Goal: Information Seeking & Learning: Learn about a topic

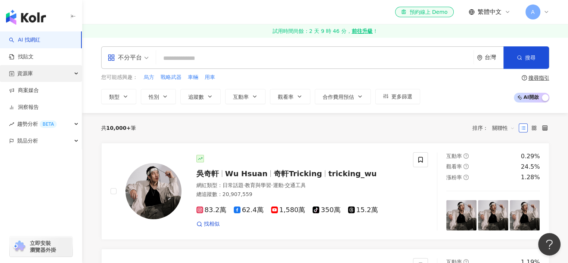
click at [58, 72] on div "資源庫" at bounding box center [41, 73] width 82 height 17
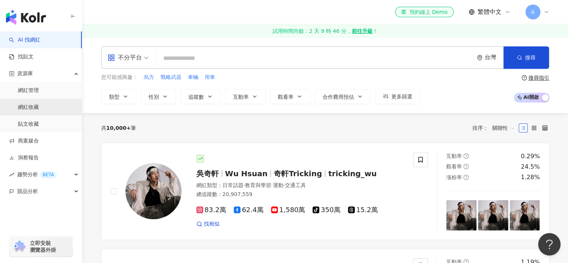
click at [39, 103] on link "網紅收藏" at bounding box center [28, 106] width 21 height 7
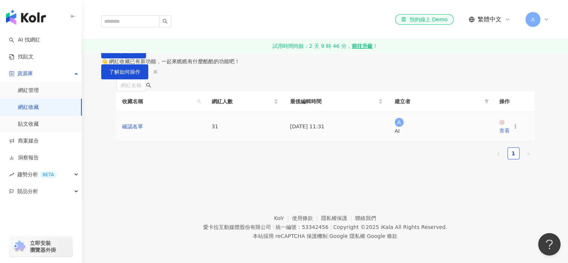
click at [507, 134] on div "查看" at bounding box center [504, 130] width 10 height 8
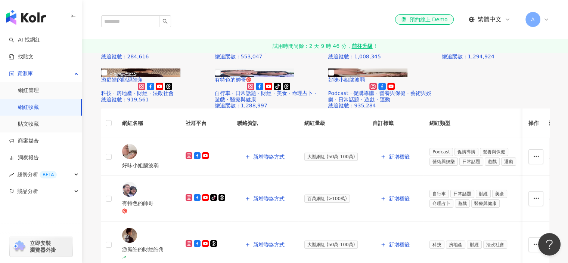
scroll to position [443, 0]
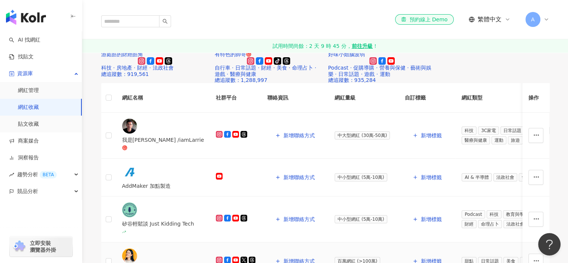
scroll to position [411, 0]
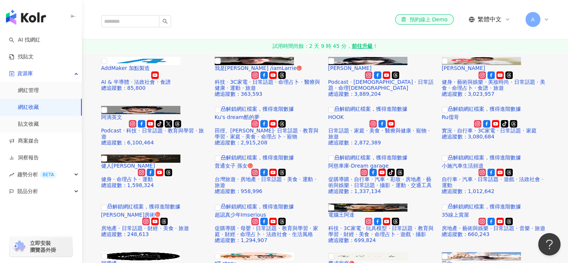
scroll to position [224, 0]
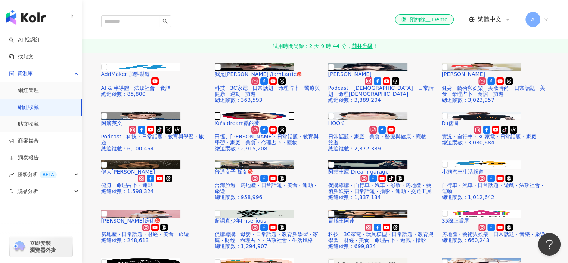
scroll to position [112, 0]
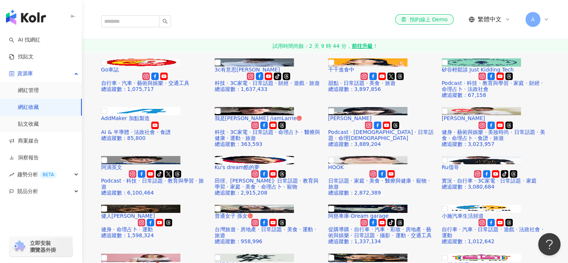
scroll to position [202, 0]
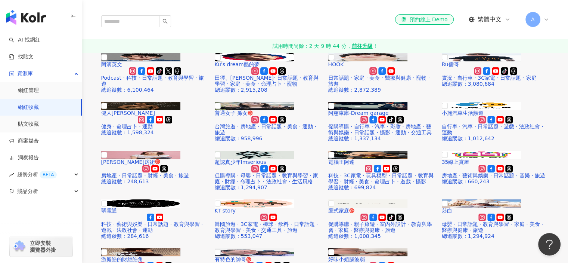
click at [30, 36] on link "AI 找網紅" at bounding box center [24, 39] width 31 height 7
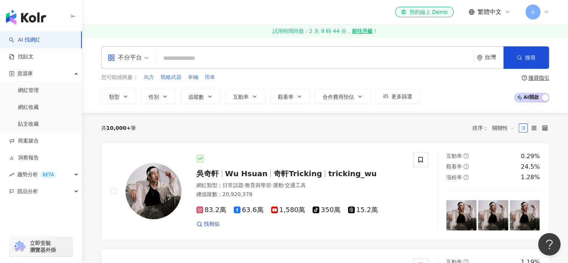
click at [488, 60] on div "台灣" at bounding box center [494, 57] width 19 height 6
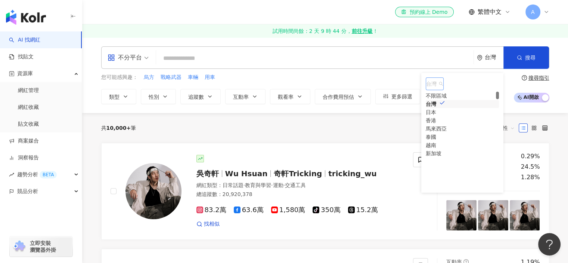
click at [447, 97] on div "不限區域" at bounding box center [436, 96] width 21 height 8
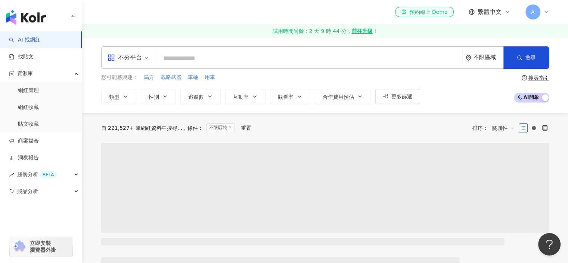
click at [385, 57] on input "search" at bounding box center [309, 58] width 300 height 14
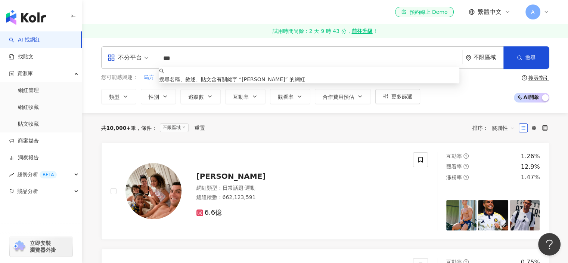
type input "****"
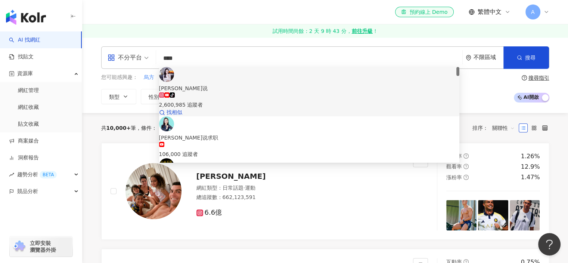
click at [266, 84] on span "[PERSON_NAME]说" at bounding box center [309, 88] width 301 height 8
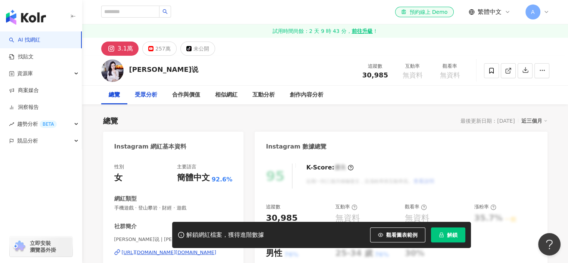
click at [154, 96] on div "受眾分析" at bounding box center [146, 94] width 22 height 9
click at [167, 50] on div "257萬" at bounding box center [162, 48] width 15 height 10
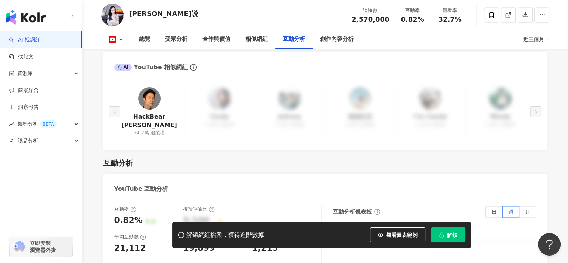
scroll to position [1233, 0]
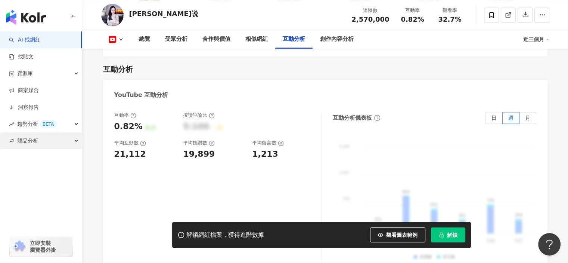
click at [31, 139] on span "競品分析" at bounding box center [27, 140] width 21 height 17
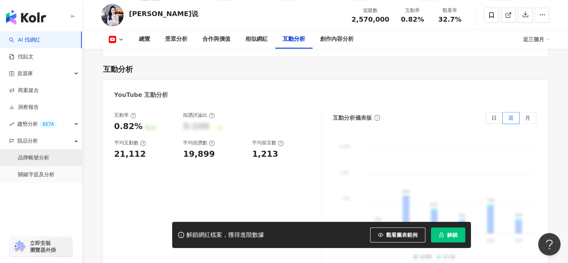
click at [49, 155] on link "品牌帳號分析" at bounding box center [33, 157] width 31 height 7
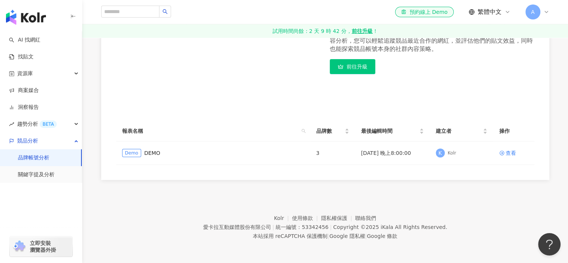
scroll to position [100, 0]
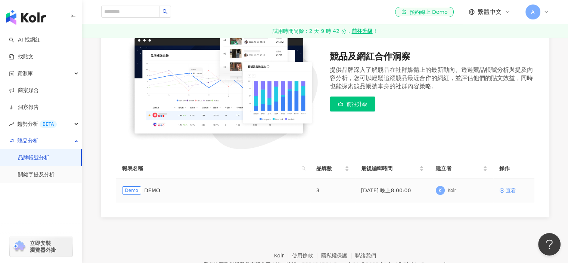
click at [508, 188] on div "查看" at bounding box center [511, 190] width 10 height 8
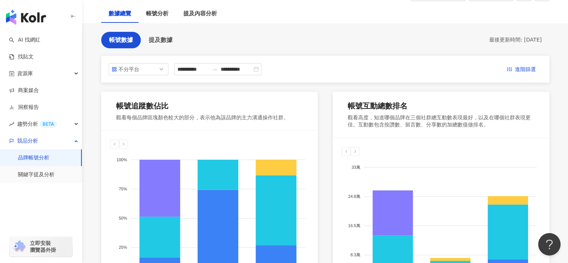
scroll to position [75, 0]
click at [129, 68] on div "不分平台" at bounding box center [130, 68] width 24 height 11
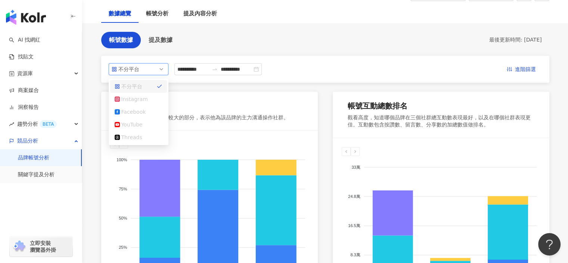
click at [151, 70] on span "不分平台" at bounding box center [139, 68] width 54 height 11
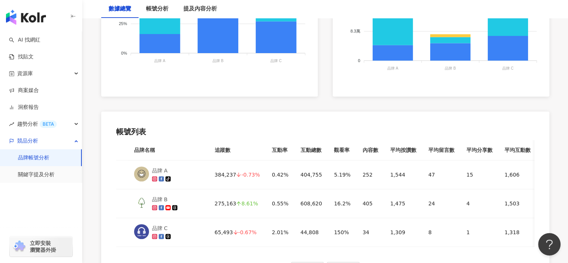
scroll to position [336, 0]
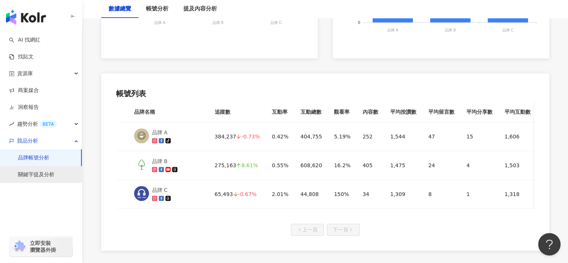
click at [55, 176] on link "關鍵字提及分析" at bounding box center [36, 174] width 37 height 7
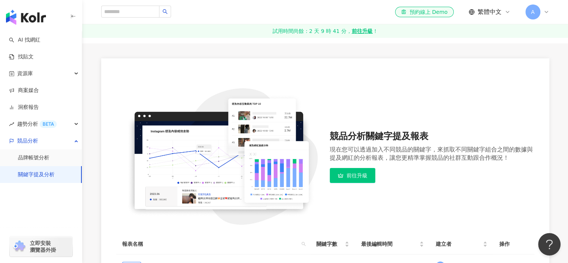
scroll to position [112, 0]
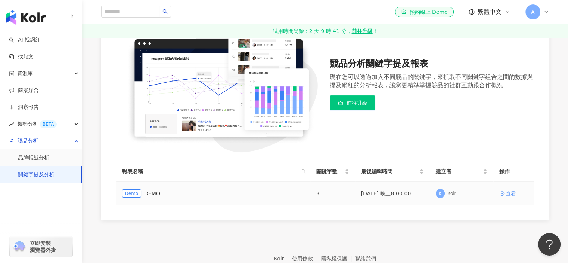
click at [506, 194] on div "查看" at bounding box center [511, 193] width 10 height 8
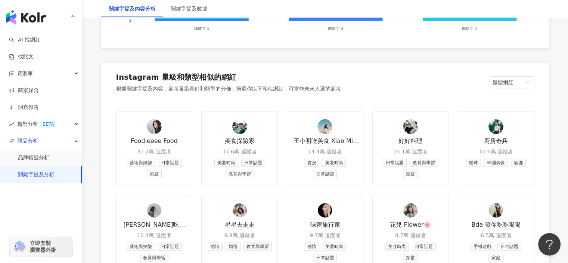
scroll to position [859, 0]
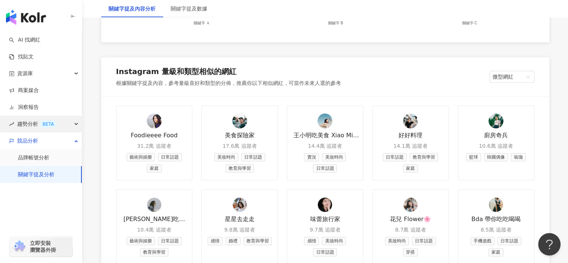
click at [51, 123] on div "BETA" at bounding box center [48, 123] width 17 height 7
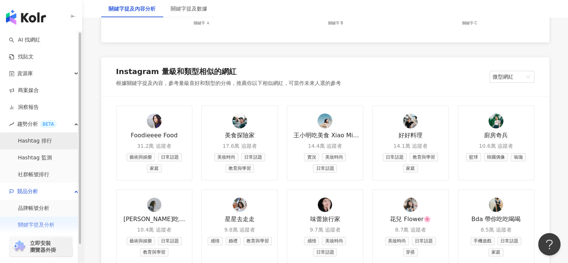
click at [46, 142] on link "Hashtag 排行" at bounding box center [35, 140] width 34 height 7
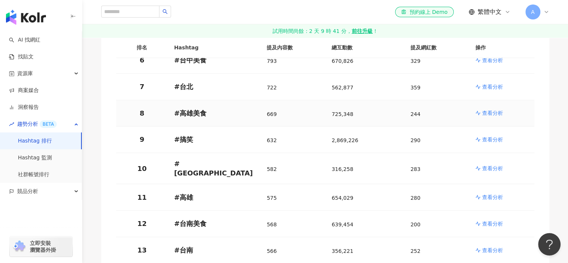
scroll to position [299, 0]
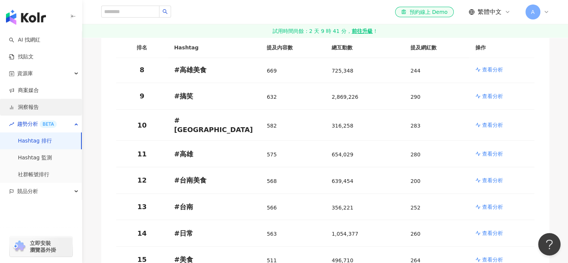
click at [21, 107] on link "洞察報告" at bounding box center [24, 106] width 30 height 7
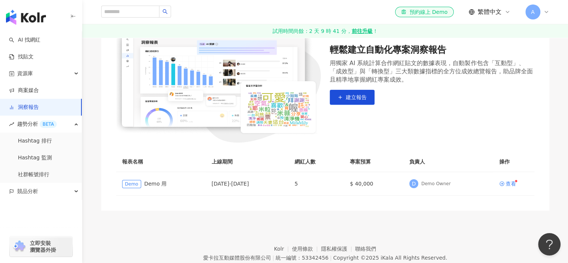
scroll to position [112, 0]
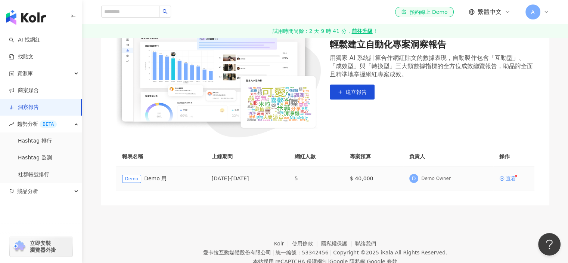
click at [512, 180] on div "查看" at bounding box center [511, 178] width 10 height 5
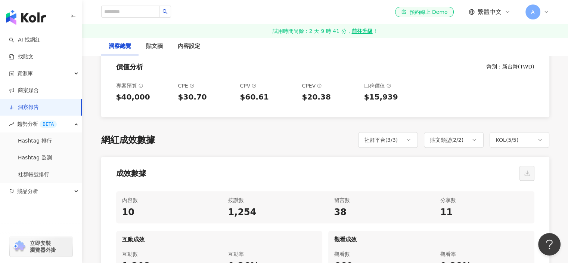
scroll to position [187, 0]
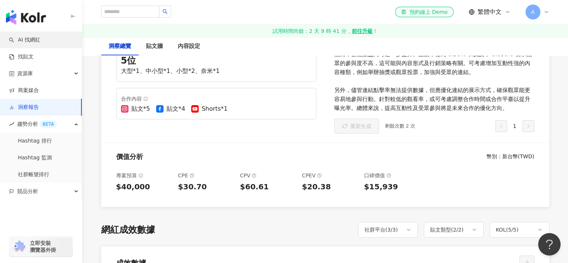
click at [24, 36] on link "AI 找網紅" at bounding box center [24, 39] width 31 height 7
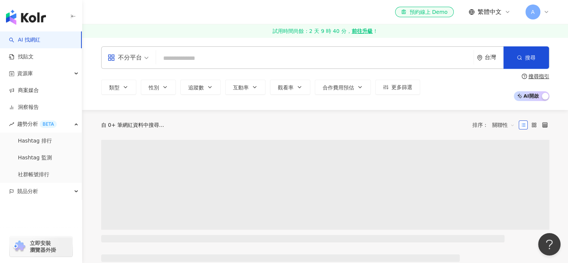
click at [187, 55] on input "search" at bounding box center [314, 58] width 311 height 14
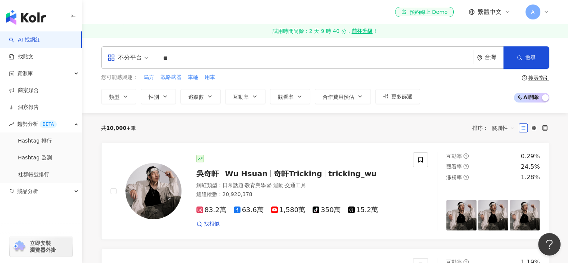
type input "*"
type input "****"
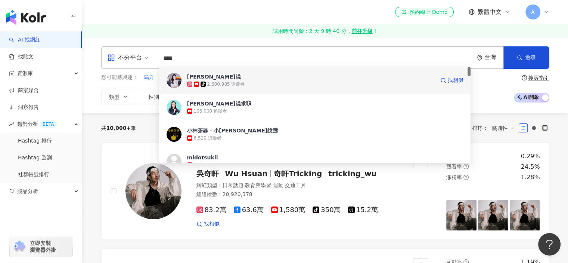
click at [204, 81] on div "tiktok-icon 2,600,985 追蹤者" at bounding box center [311, 83] width 248 height 7
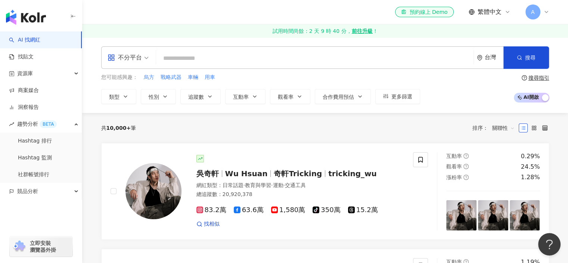
click at [214, 56] on input "search" at bounding box center [314, 58] width 311 height 14
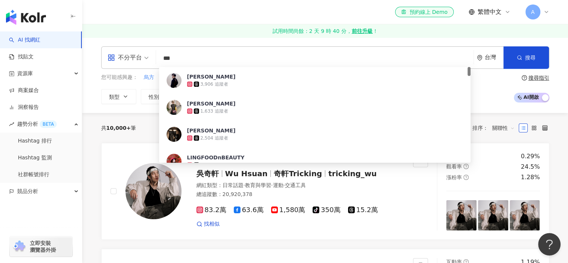
click at [161, 59] on input "***" at bounding box center [314, 58] width 311 height 14
type input "****"
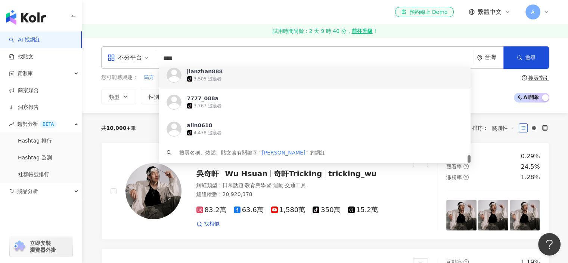
click at [196, 58] on input "****" at bounding box center [314, 58] width 311 height 14
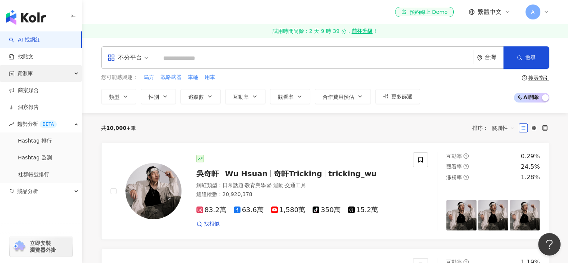
click at [40, 75] on div "資源庫" at bounding box center [41, 73] width 82 height 17
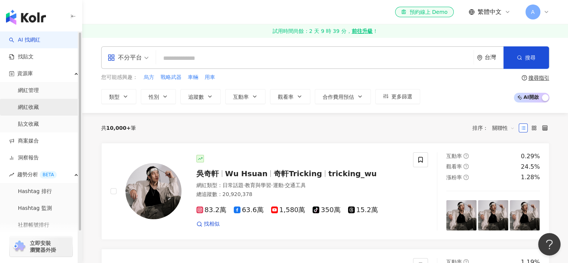
click at [39, 104] on link "網紅收藏" at bounding box center [28, 106] width 21 height 7
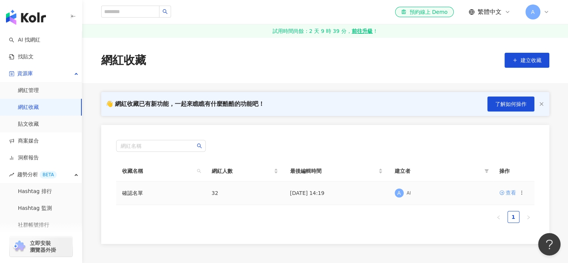
click at [512, 193] on div "查看" at bounding box center [511, 192] width 10 height 8
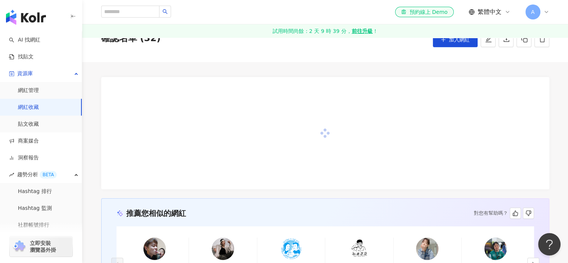
scroll to position [75, 0]
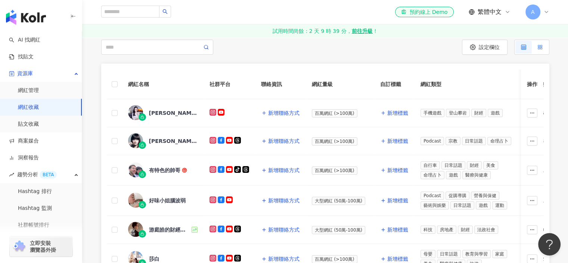
click at [536, 49] on label at bounding box center [540, 47] width 16 height 13
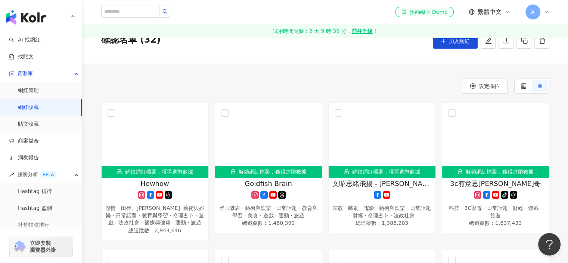
scroll to position [0, 0]
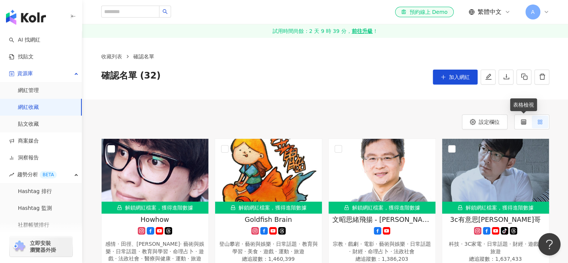
click at [535, 122] on span at bounding box center [540, 121] width 16 height 13
click at [530, 123] on label at bounding box center [523, 121] width 16 height 13
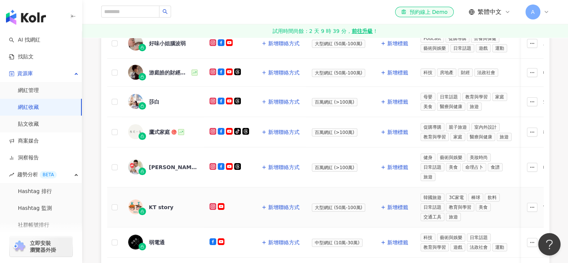
scroll to position [149, 0]
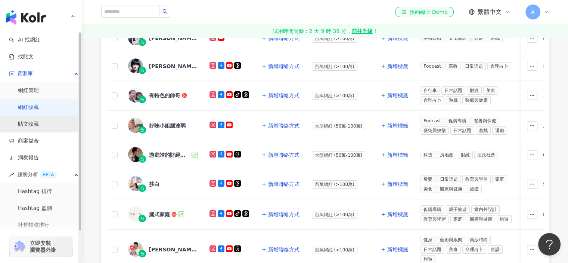
click at [38, 127] on link "貼文收藏" at bounding box center [28, 123] width 21 height 7
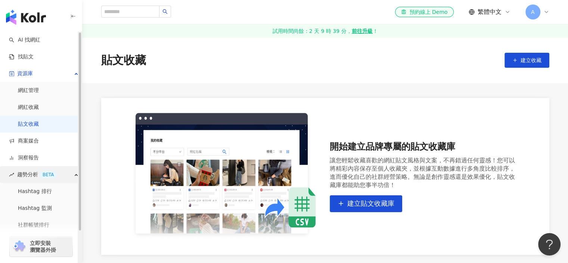
scroll to position [36, 0]
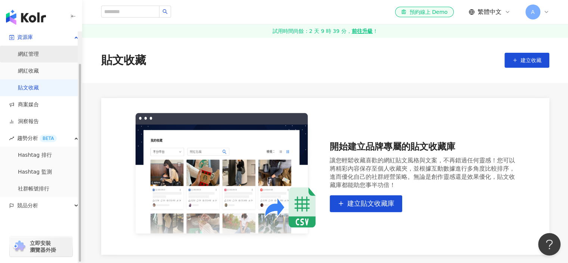
click at [39, 56] on link "網紅管理" at bounding box center [28, 53] width 21 height 7
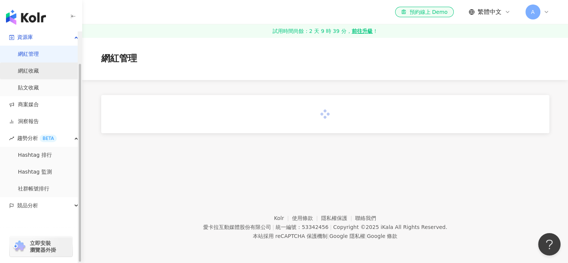
click at [39, 72] on link "網紅收藏" at bounding box center [28, 70] width 21 height 7
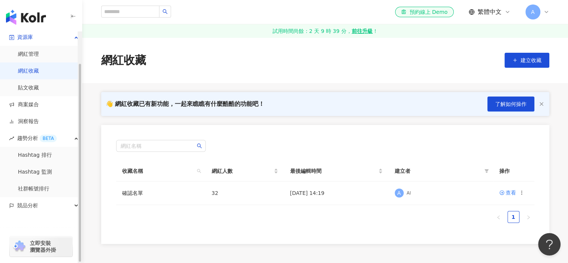
click at [39, 70] on link "網紅收藏" at bounding box center [28, 70] width 21 height 7
click at [513, 195] on div "查看" at bounding box center [511, 192] width 10 height 8
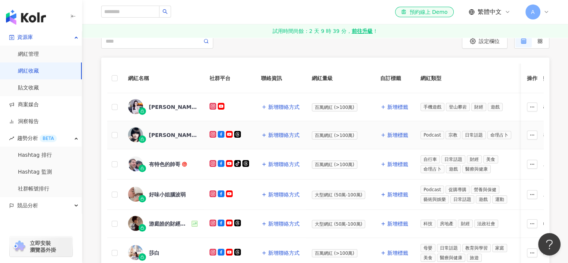
scroll to position [224, 0]
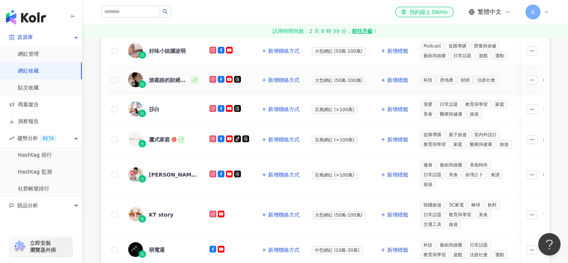
click at [181, 81] on div "游庭皓的財經皓角" at bounding box center [169, 79] width 41 height 7
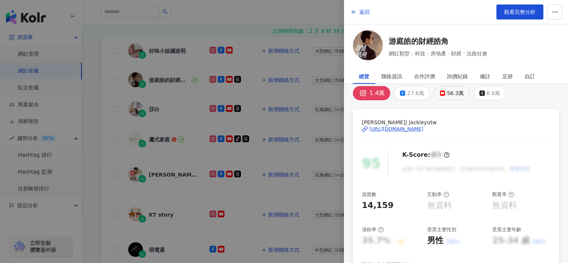
scroll to position [0, 0]
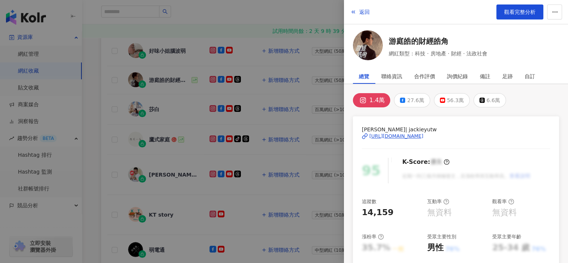
click at [466, 75] on div "詢價紀錄" at bounding box center [457, 76] width 21 height 15
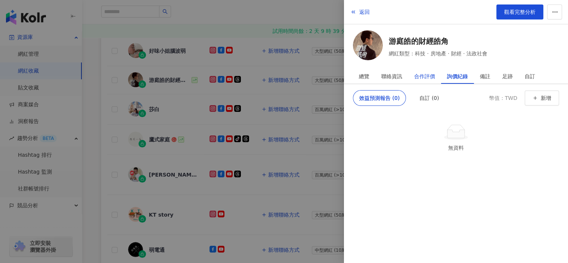
click at [430, 76] on div "合作評價" at bounding box center [424, 76] width 21 height 15
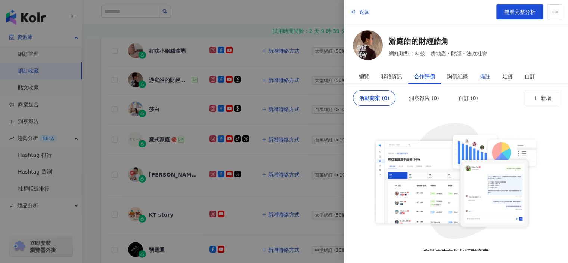
click at [478, 78] on div "備註" at bounding box center [485, 76] width 22 height 15
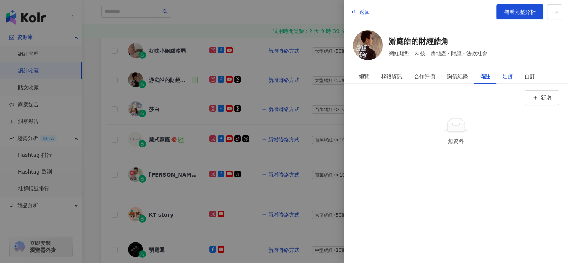
click at [508, 76] on div "足跡" at bounding box center [507, 76] width 10 height 15
click at [532, 76] on div "自訂" at bounding box center [530, 76] width 10 height 15
click at [503, 74] on div "足跡" at bounding box center [507, 76] width 10 height 15
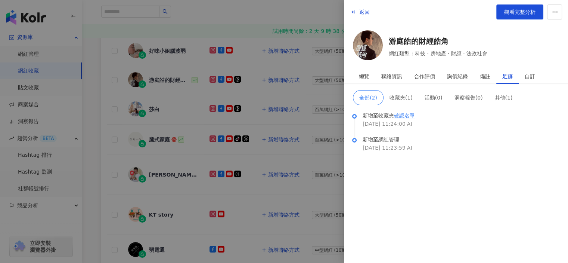
click at [173, 91] on div at bounding box center [284, 131] width 568 height 263
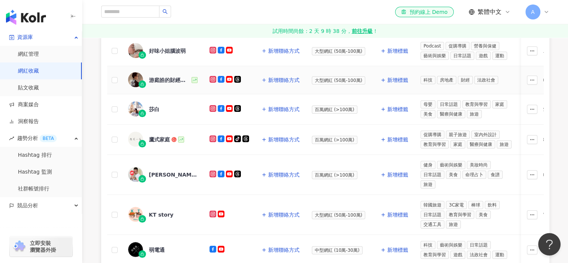
click at [229, 78] on rect at bounding box center [229, 79] width 6 height 4
click at [178, 79] on div "游庭皓的財經皓角" at bounding box center [169, 79] width 41 height 7
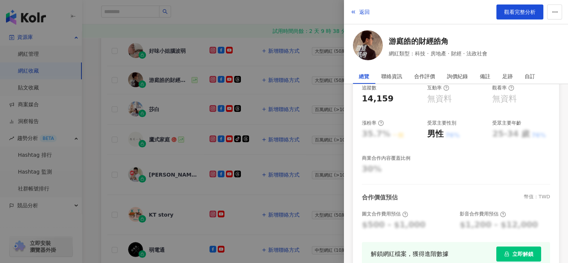
scroll to position [187, 0]
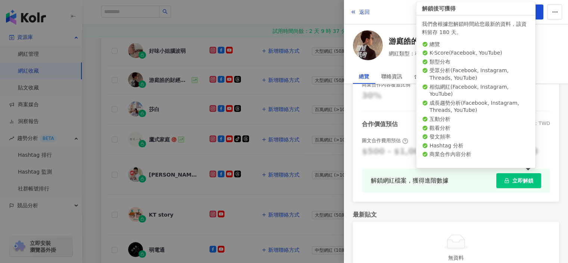
click at [512, 179] on span "立即解鎖" at bounding box center [522, 180] width 21 height 6
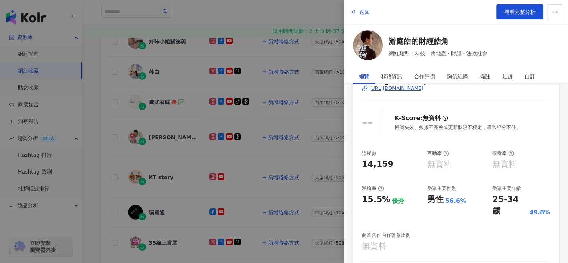
scroll to position [21, 0]
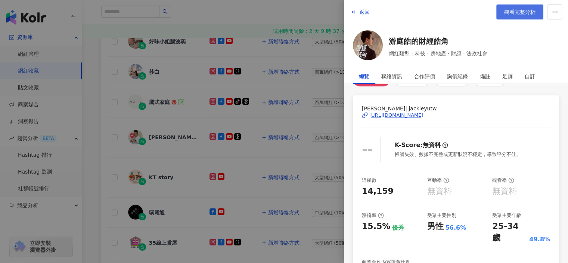
click at [535, 13] on span "觀看完整分析" at bounding box center [519, 12] width 31 height 6
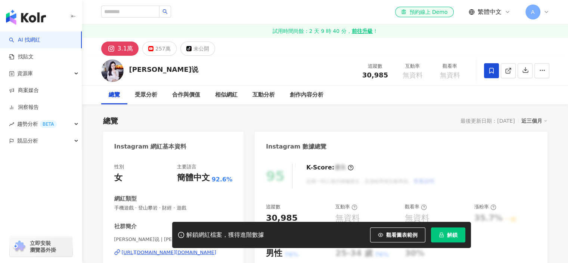
click at [493, 74] on span at bounding box center [491, 70] width 15 height 15
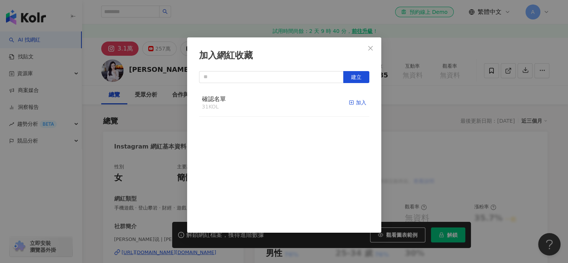
click at [353, 102] on div "加入" at bounding box center [358, 102] width 18 height 8
click at [371, 46] on icon "close" at bounding box center [371, 48] width 6 height 6
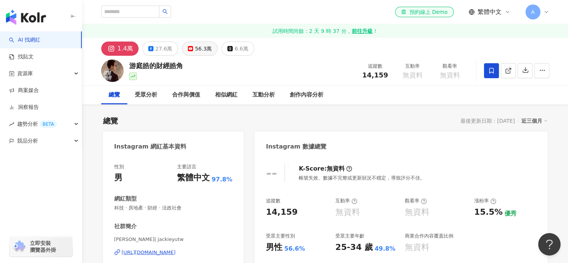
click at [193, 43] on button "56.3萬" at bounding box center [200, 48] width 36 height 14
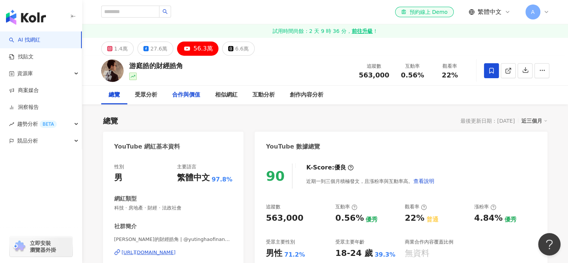
click at [200, 99] on div "合作與價值" at bounding box center [186, 95] width 43 height 19
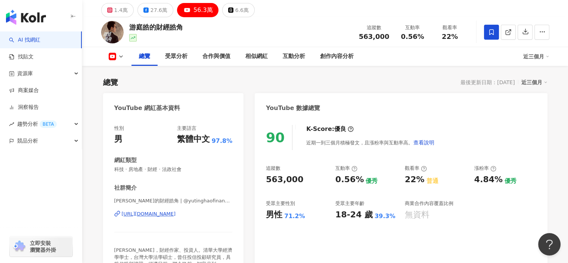
scroll to position [36, 0]
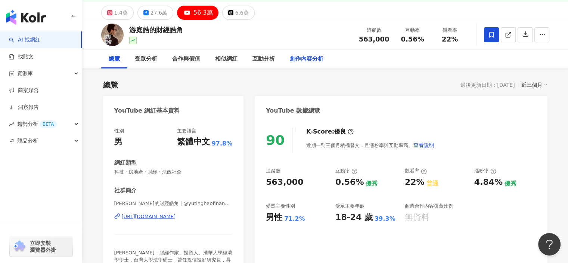
click at [305, 62] on div "創作內容分析" at bounding box center [307, 59] width 34 height 9
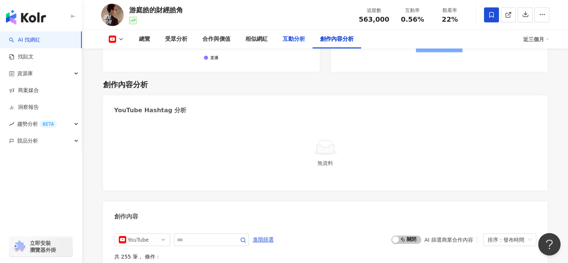
click at [288, 37] on div "互動分析" at bounding box center [294, 39] width 22 height 9
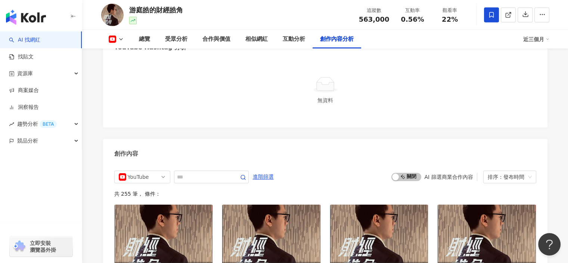
scroll to position [1925, 0]
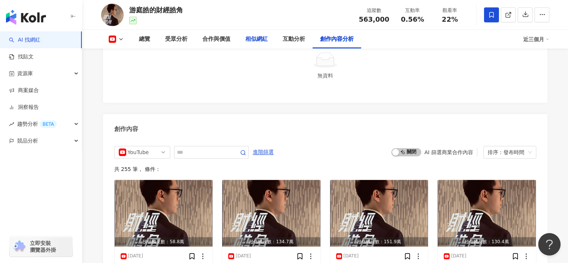
click at [263, 38] on div "相似網紅" at bounding box center [256, 39] width 22 height 9
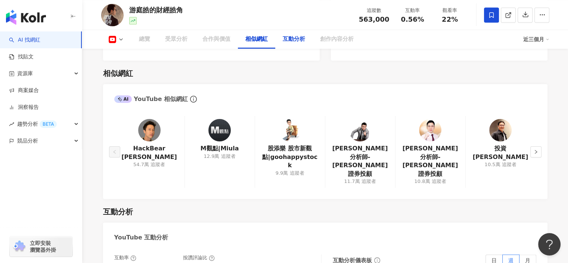
click at [288, 41] on div "互動分析" at bounding box center [294, 39] width 22 height 9
click at [228, 44] on div "合作與價值" at bounding box center [216, 39] width 43 height 19
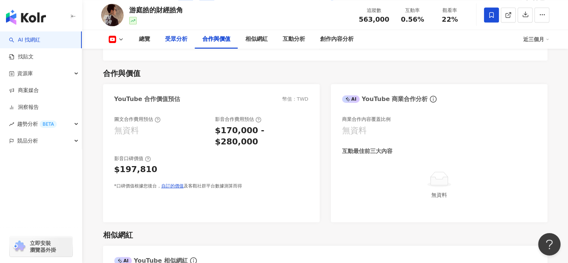
click at [180, 40] on div "受眾分析" at bounding box center [176, 39] width 22 height 9
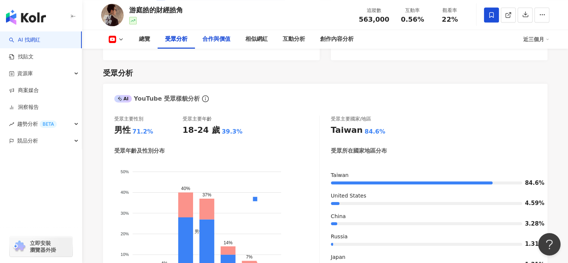
click at [215, 39] on div "合作與價值" at bounding box center [216, 39] width 28 height 9
